Goal: Download file/media

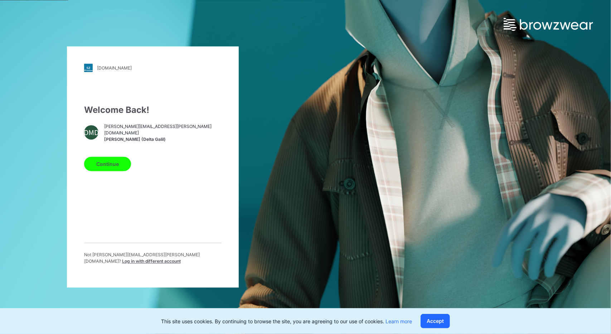
click at [99, 164] on button "Continue" at bounding box center [107, 164] width 47 height 14
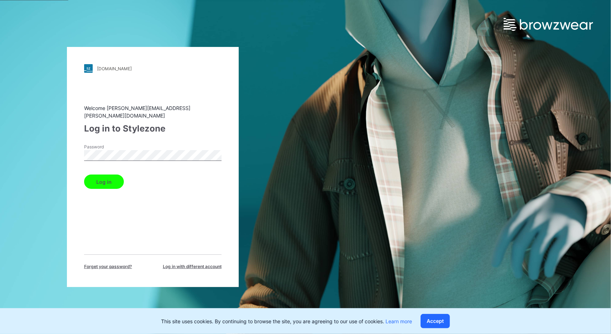
click at [120, 175] on button "Log in" at bounding box center [104, 181] width 40 height 14
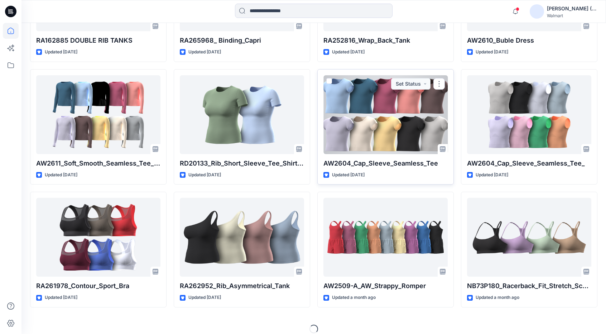
scroll to position [665, 0]
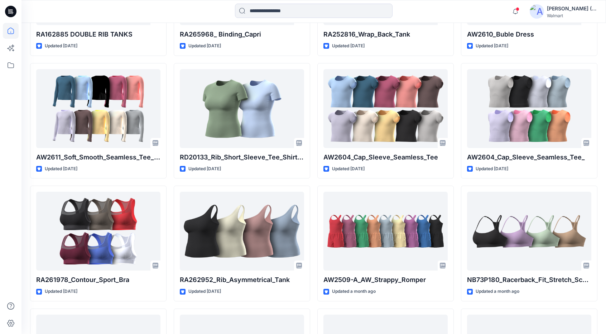
click at [169, 172] on div "RA261978_Contour_Sport_Bra Updated 3 days ago RA126972-A SL Rib TankDress_midi …" at bounding box center [313, 120] width 567 height 1097
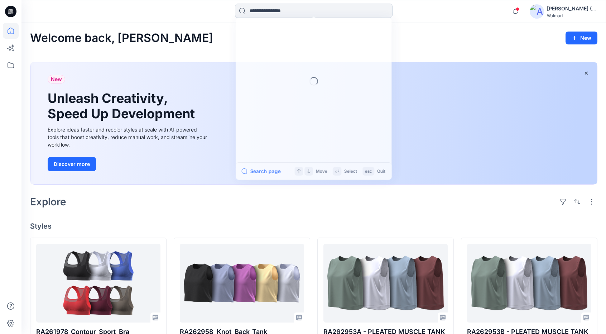
click at [288, 11] on input at bounding box center [314, 11] width 158 height 14
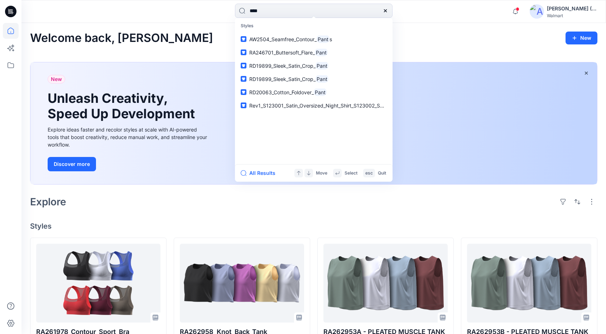
type input "****"
click at [314, 51] on span "RA246701_Buttersoft_Flare_" at bounding box center [282, 52] width 66 height 6
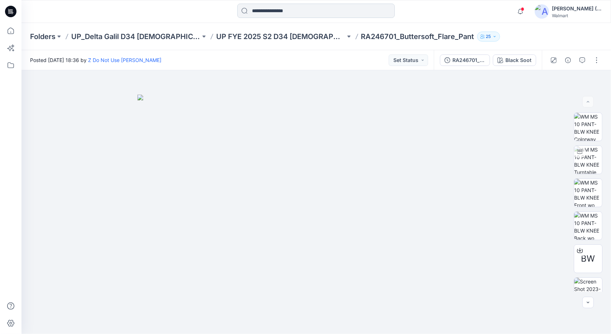
click at [327, 7] on input at bounding box center [316, 11] width 158 height 14
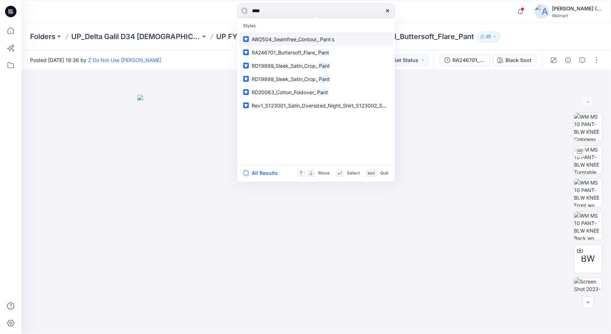
type input "****"
click at [268, 175] on button "All Results" at bounding box center [262, 173] width 39 height 9
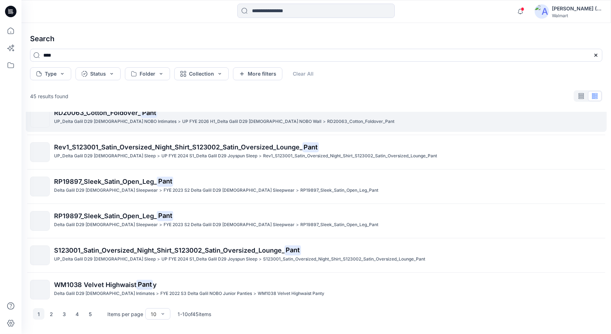
scroll to position [155, 0]
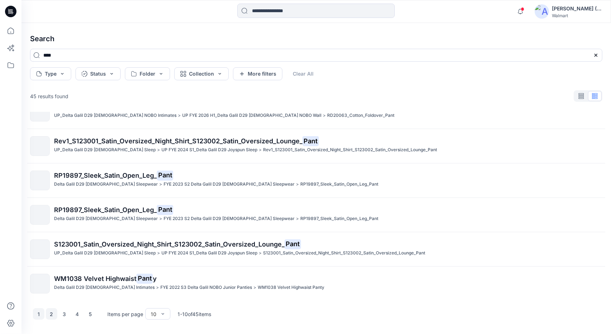
click at [52, 313] on button "2" at bounding box center [51, 313] width 11 height 11
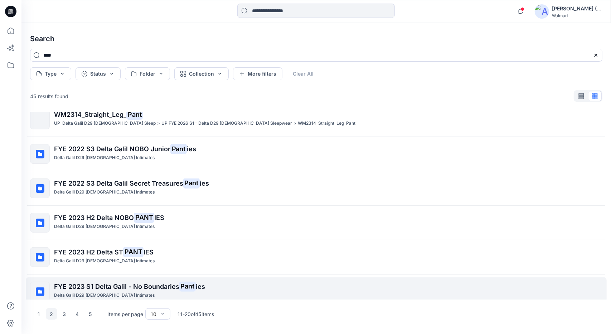
scroll to position [0, 0]
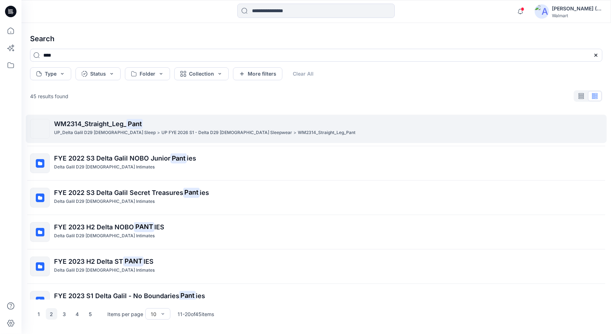
click at [107, 124] on span "WM2314_Straight_Leg_" at bounding box center [90, 124] width 72 height 8
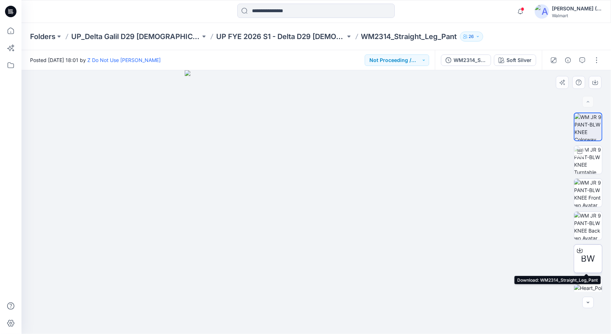
click at [592, 259] on span "BW" at bounding box center [589, 258] width 14 height 13
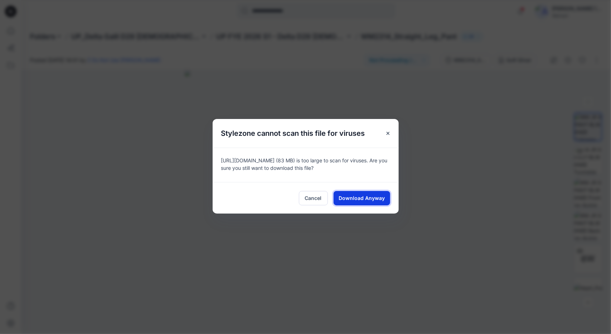
click at [362, 197] on span "Download Anyway" at bounding box center [362, 198] width 46 height 8
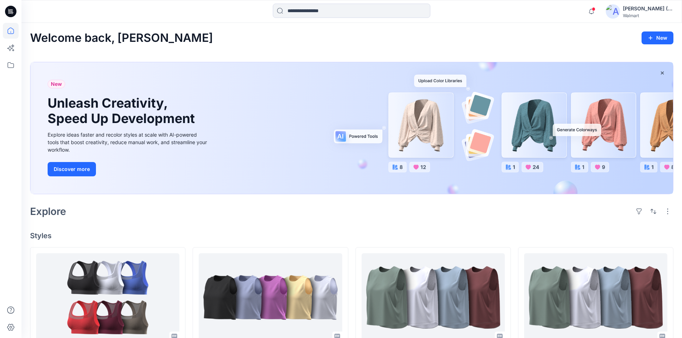
scroll to position [665, 0]
